Goal: Task Accomplishment & Management: Use online tool/utility

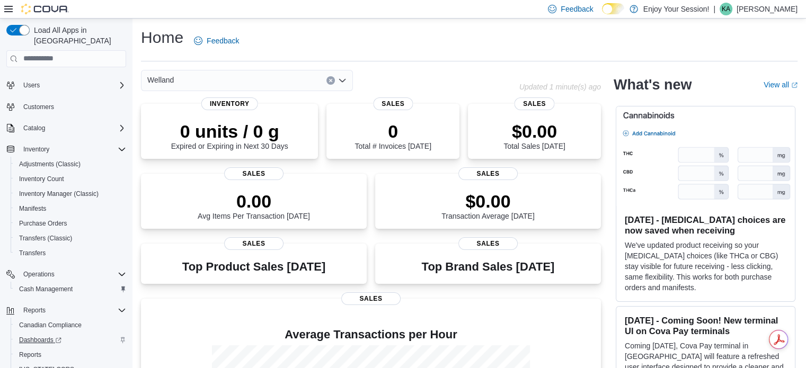
scroll to position [61, 0]
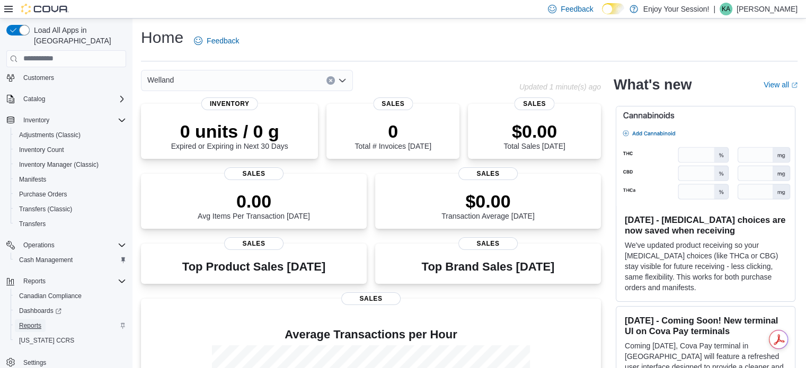
click at [31, 322] on span "Reports" at bounding box center [30, 326] width 22 height 8
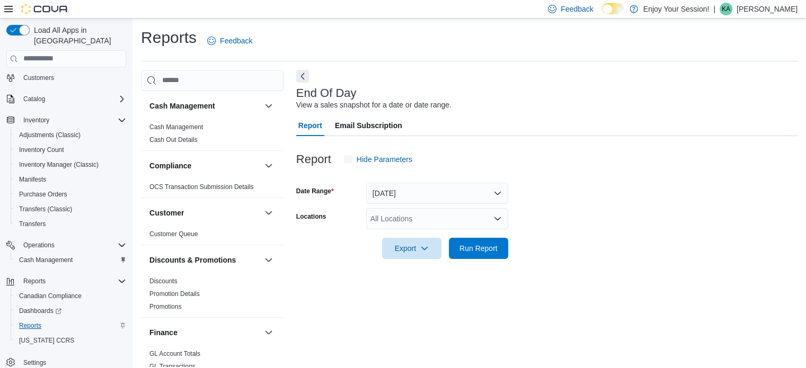
scroll to position [7, 0]
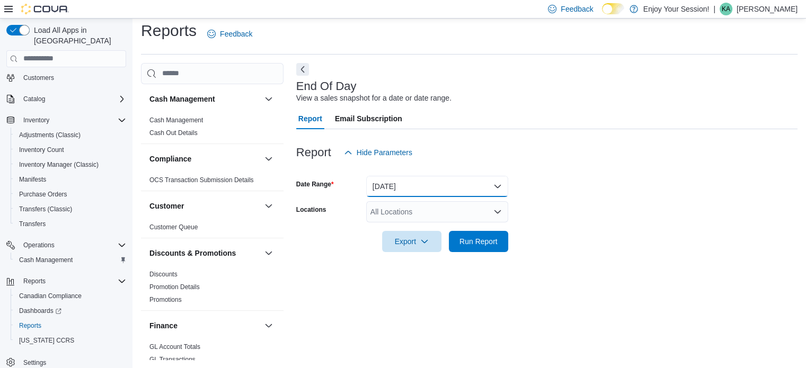
click at [410, 192] on button "Today" at bounding box center [437, 186] width 142 height 21
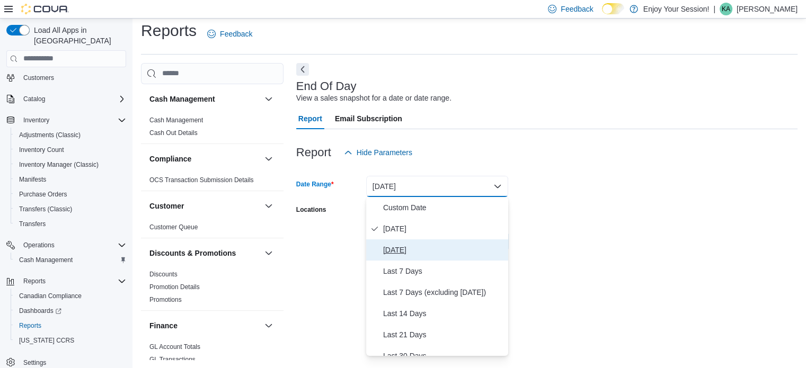
click at [393, 250] on span "Yesterday" at bounding box center [443, 250] width 121 height 13
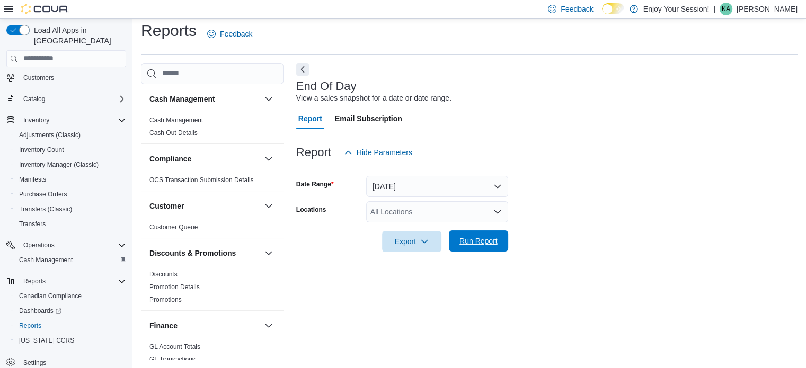
click at [470, 236] on span "Run Report" at bounding box center [478, 241] width 38 height 11
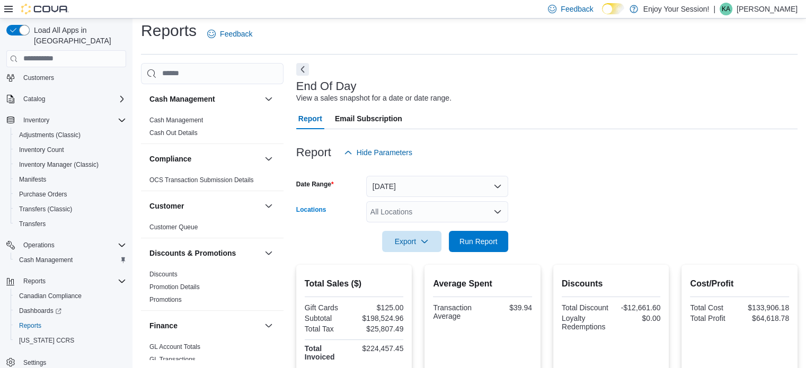
click at [397, 208] on div "All Locations" at bounding box center [437, 211] width 142 height 21
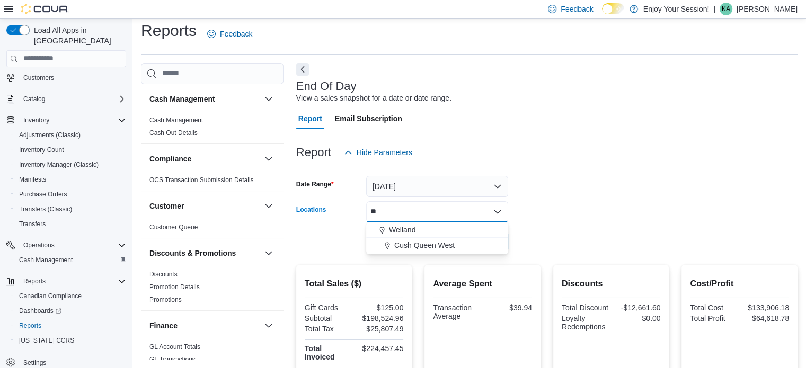
type input "*"
type input "****"
click at [433, 228] on span "Port Colborne" at bounding box center [427, 230] width 77 height 11
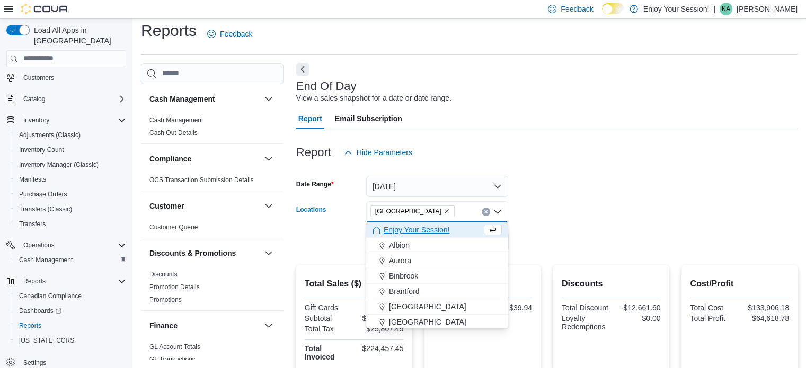
click at [550, 208] on form "Date Range Yesterday Locations Port Colborne Combo box. Selected. Port Colborne…" at bounding box center [546, 207] width 501 height 89
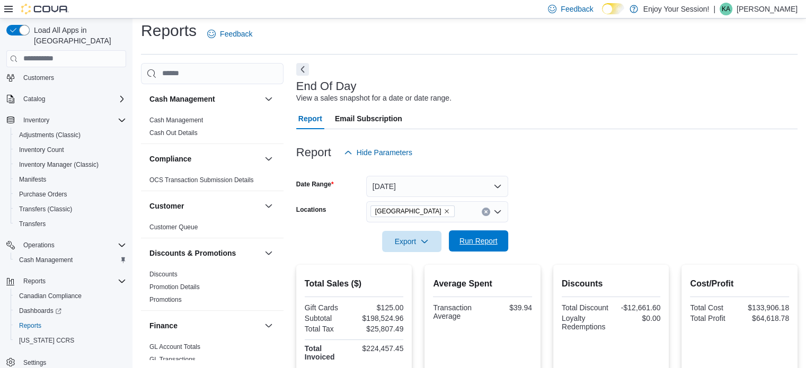
click at [480, 238] on span "Run Report" at bounding box center [478, 241] width 38 height 11
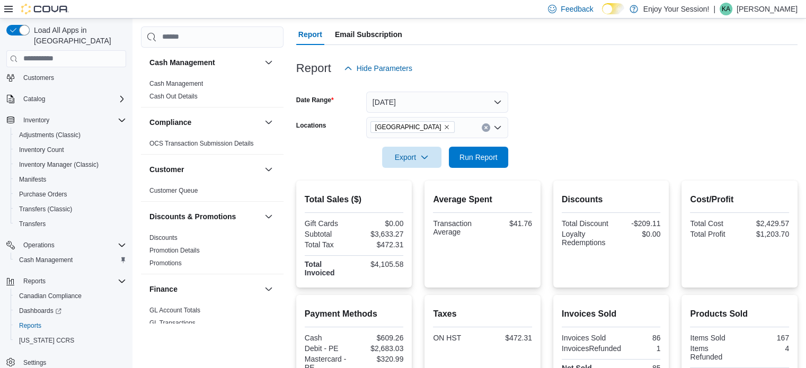
scroll to position [71, 0]
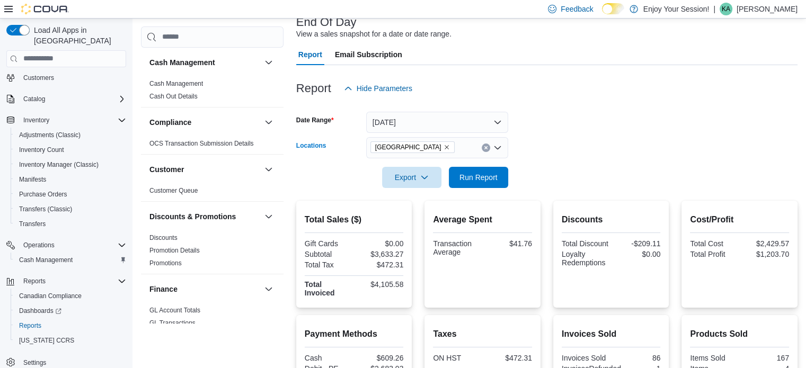
click at [444, 147] on icon "Remove Port Colborne from selection in this group" at bounding box center [447, 147] width 6 height 6
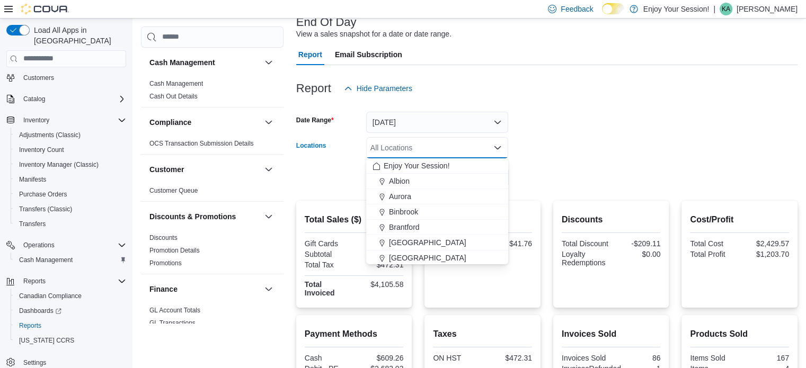
click at [419, 147] on div "All Locations Combo box. Selected. Combo box input. All Locations. Type some te…" at bounding box center [437, 147] width 142 height 21
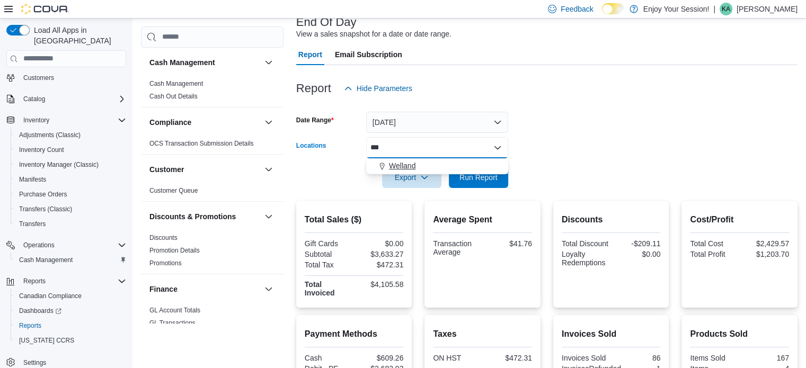
type input "***"
click at [409, 163] on span "Welland" at bounding box center [402, 166] width 26 height 11
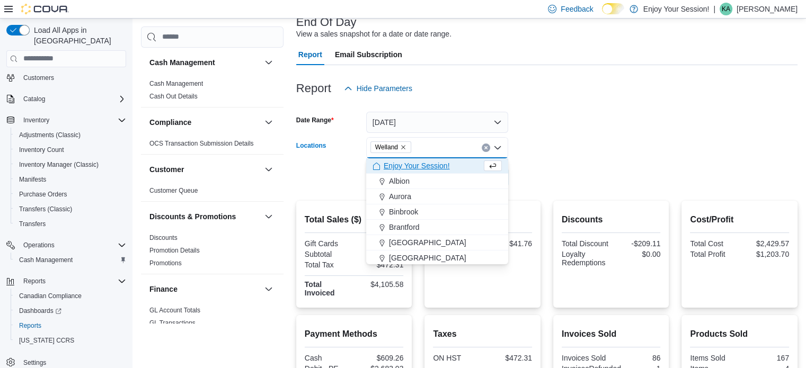
drag, startPoint x: 559, startPoint y: 145, endPoint x: 523, endPoint y: 156, distance: 37.4
click at [557, 146] on form "Date Range Yesterday Locations Welland Combo box. Selected. Welland. Press Back…" at bounding box center [546, 143] width 501 height 89
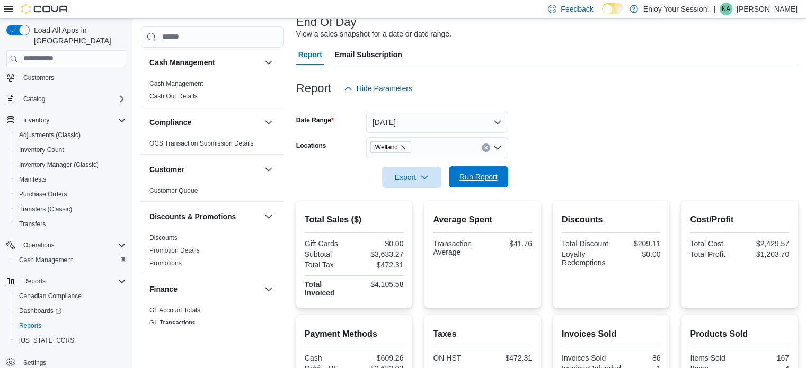
click at [494, 167] on div "Export Run Report" at bounding box center [402, 177] width 212 height 21
click at [482, 174] on span "Run Report" at bounding box center [478, 177] width 38 height 11
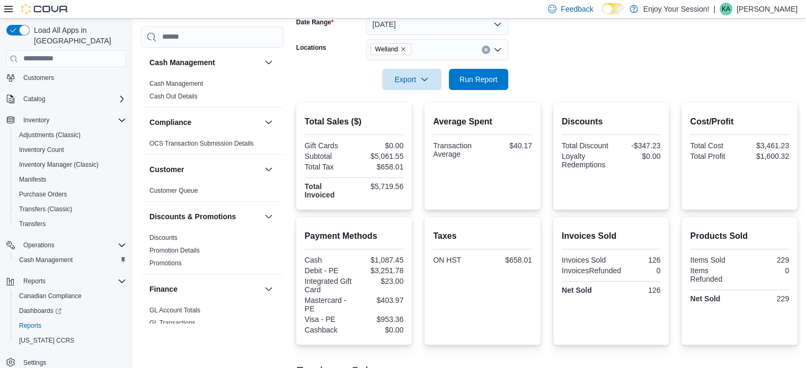
scroll to position [143, 0]
